Goal: Navigation & Orientation: Find specific page/section

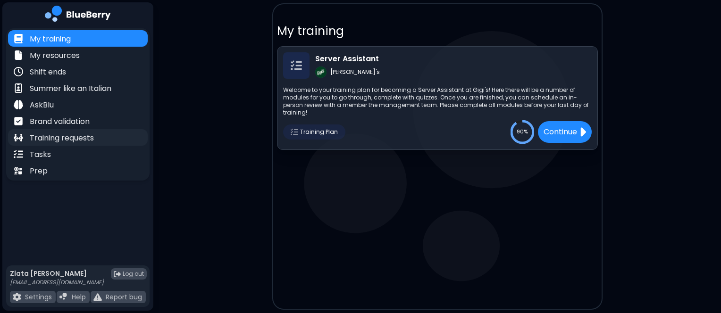
click at [74, 136] on p "Training requests" at bounding box center [62, 138] width 64 height 11
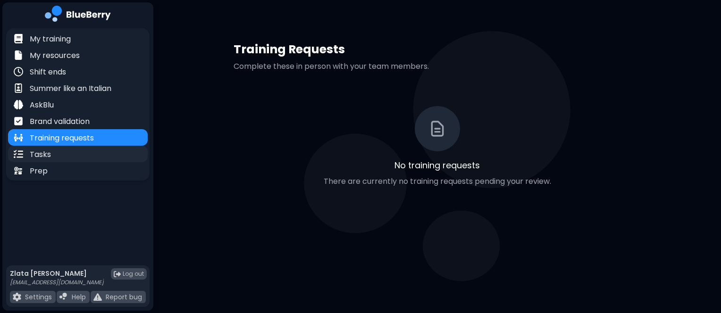
click at [64, 161] on div "Tasks" at bounding box center [78, 154] width 140 height 17
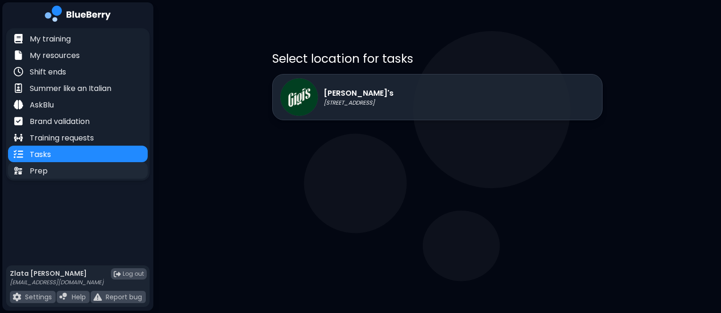
click at [83, 173] on div "Prep" at bounding box center [78, 170] width 140 height 17
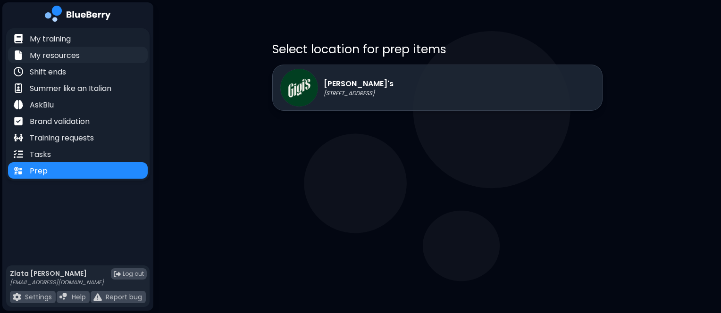
click at [77, 51] on p "My resources" at bounding box center [55, 55] width 50 height 11
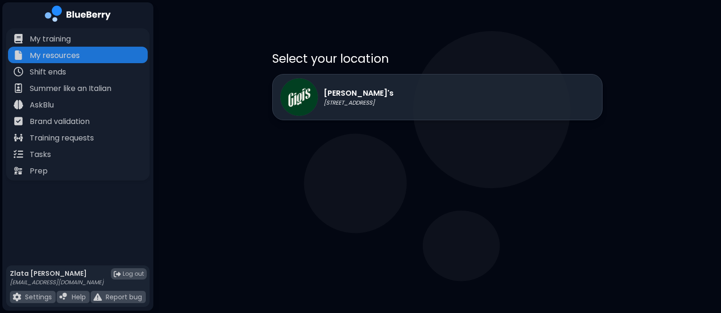
click at [342, 93] on p "[PERSON_NAME]'s" at bounding box center [359, 93] width 70 height 11
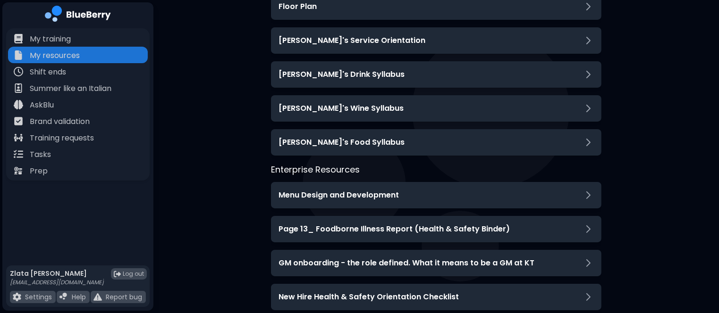
scroll to position [136, 0]
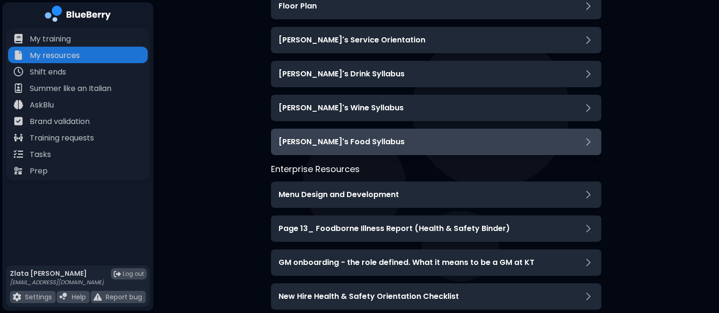
click at [324, 140] on h3 "[PERSON_NAME]'s Food Syllabus" at bounding box center [342, 141] width 126 height 11
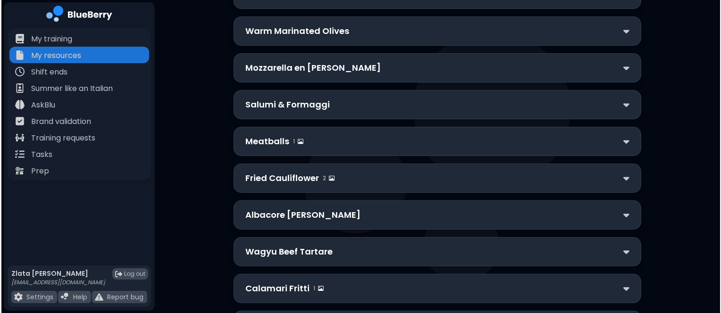
scroll to position [0, 0]
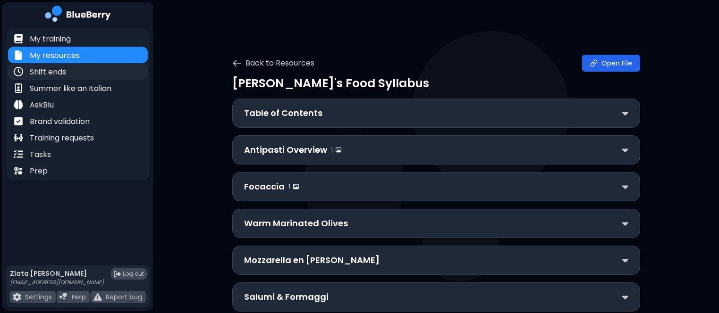
click at [79, 74] on div "Shift ends" at bounding box center [78, 71] width 140 height 17
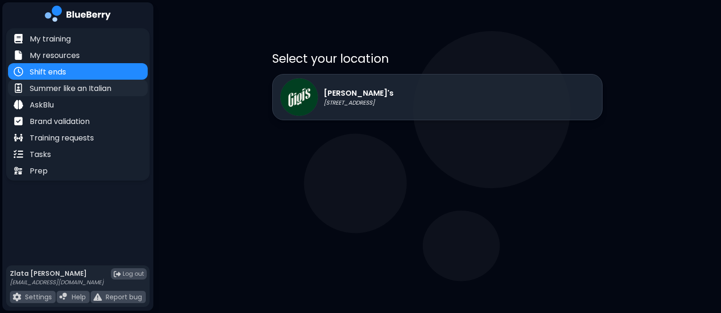
click at [80, 91] on p "Summer like an Italian" at bounding box center [71, 88] width 82 height 11
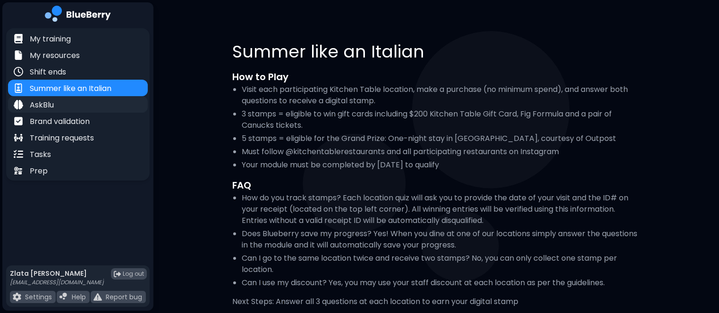
click at [65, 102] on div "AskBlu" at bounding box center [78, 104] width 140 height 17
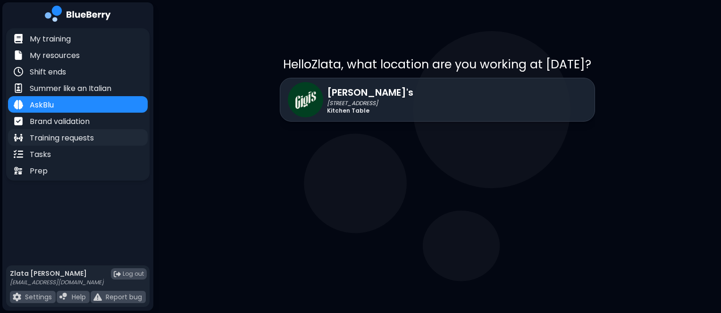
click at [53, 141] on p "Training requests" at bounding box center [62, 138] width 64 height 11
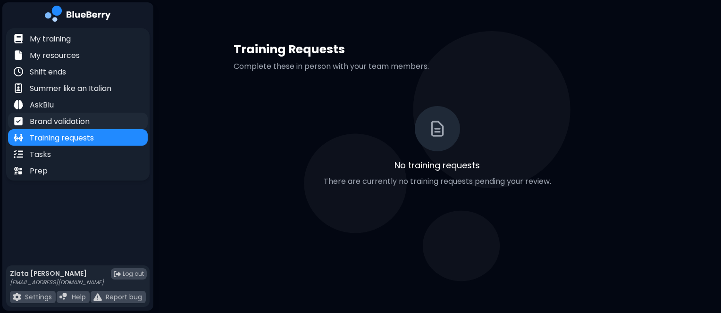
click at [63, 123] on p "Brand validation" at bounding box center [60, 121] width 60 height 11
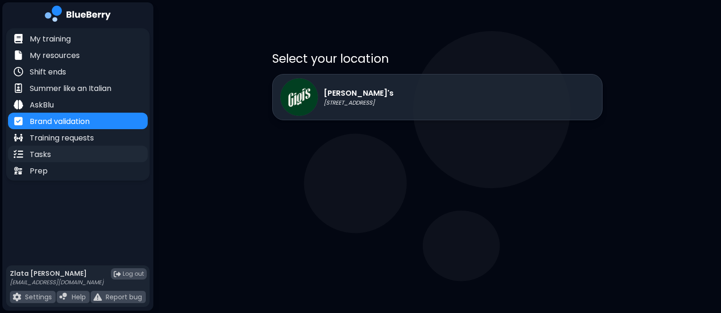
click at [64, 157] on div "Tasks" at bounding box center [78, 154] width 140 height 17
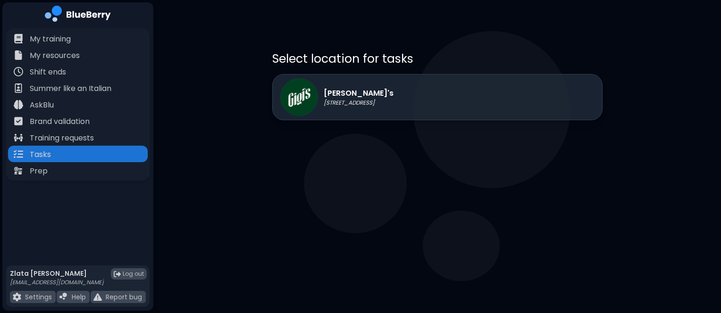
click at [400, 78] on div "[PERSON_NAME]'s [STREET_ADDRESS]" at bounding box center [437, 97] width 330 height 46
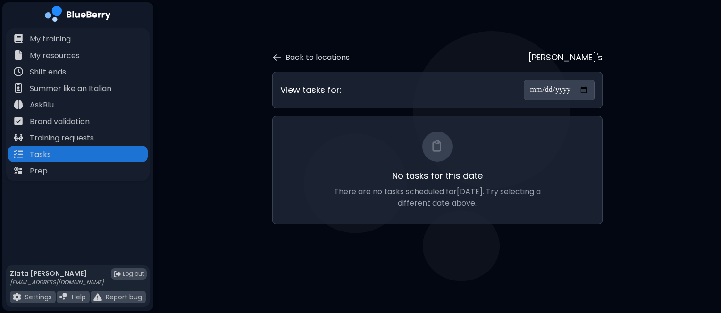
click at [539, 98] on input "**********" at bounding box center [559, 90] width 71 height 21
click at [582, 88] on input "**********" at bounding box center [559, 90] width 71 height 21
type input "**********"
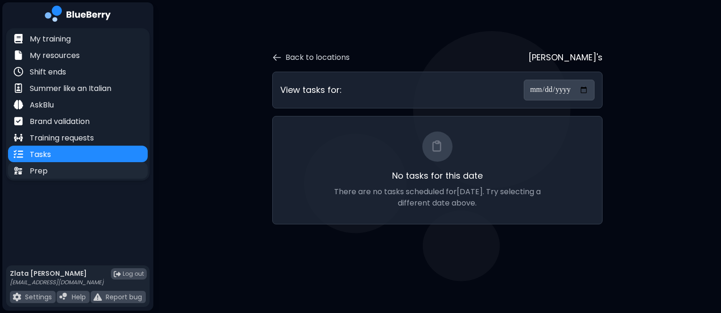
click at [118, 172] on div "Prep" at bounding box center [78, 170] width 140 height 17
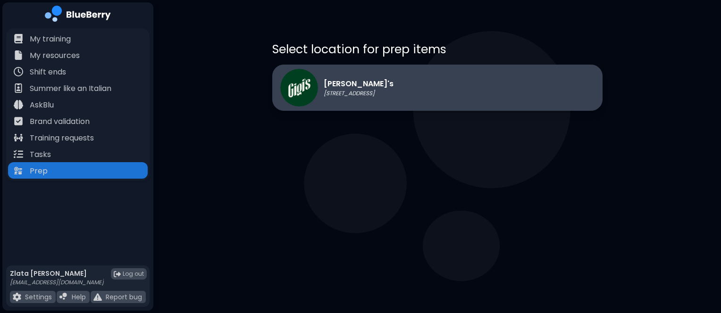
click at [347, 93] on p "[STREET_ADDRESS]" at bounding box center [359, 94] width 70 height 8
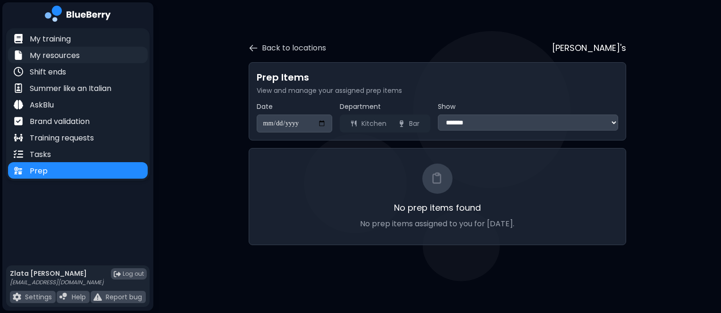
click at [92, 47] on div "My resources" at bounding box center [78, 55] width 140 height 17
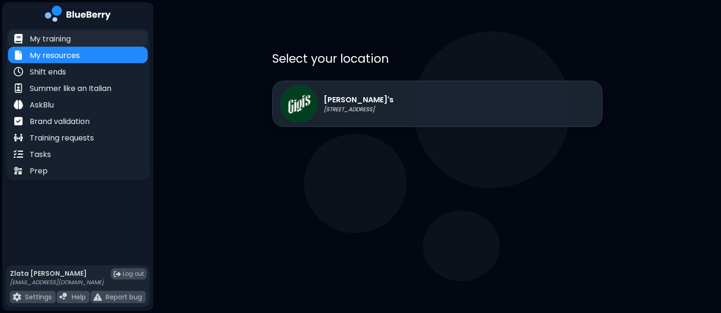
click at [84, 42] on div "My training" at bounding box center [78, 38] width 140 height 17
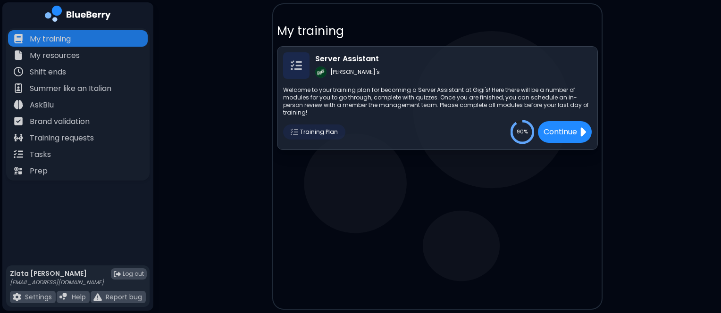
click at [307, 128] on span "Training Plan" at bounding box center [319, 132] width 38 height 8
